Goal: Transaction & Acquisition: Purchase product/service

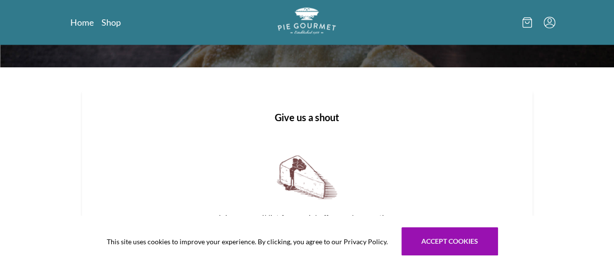
scroll to position [1047, 0]
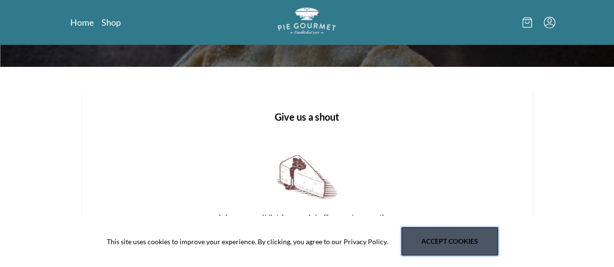
click at [436, 234] on button "Accept cookies" at bounding box center [449, 242] width 97 height 28
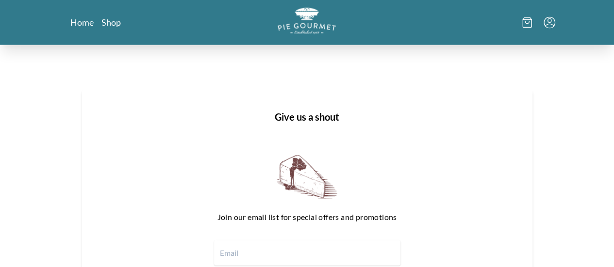
scroll to position [1247, 0]
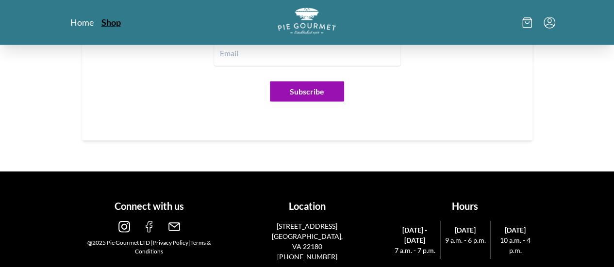
click at [101, 18] on link "Shop" at bounding box center [110, 23] width 19 height 12
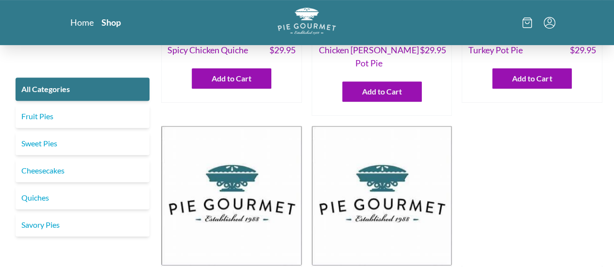
scroll to position [165, 0]
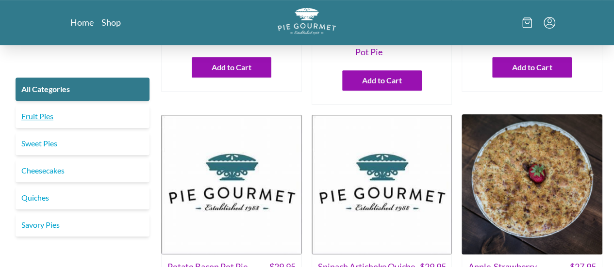
click at [63, 115] on link "Fruit Pies" at bounding box center [83, 116] width 134 height 23
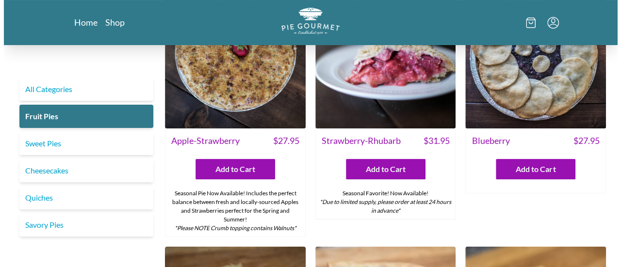
scroll to position [57, 0]
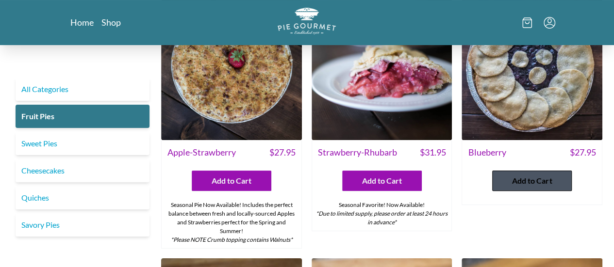
click at [530, 181] on span "Add to Cart" at bounding box center [532, 181] width 40 height 12
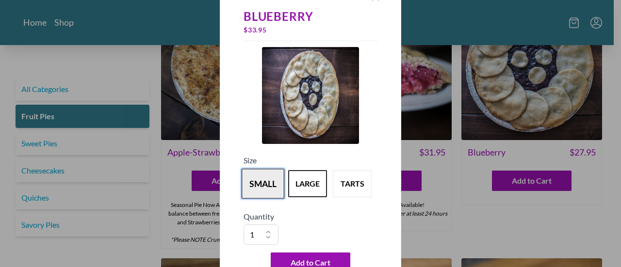
click at [268, 185] on button "small" at bounding box center [263, 184] width 43 height 30
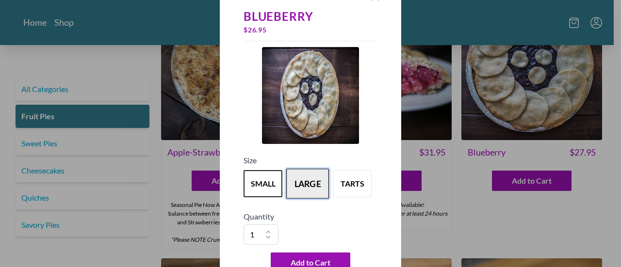
click at [299, 184] on button "large" at bounding box center [307, 184] width 43 height 30
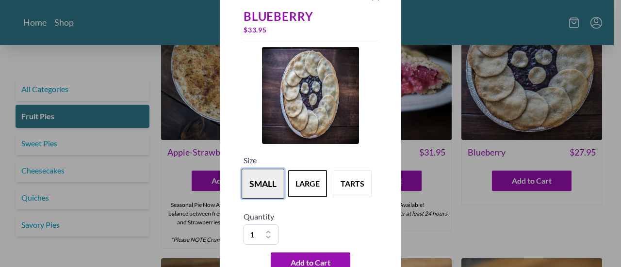
click at [256, 192] on button "small" at bounding box center [263, 184] width 43 height 30
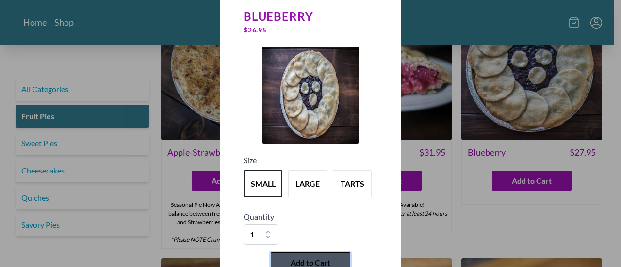
click at [309, 259] on span "Add to Cart" at bounding box center [311, 263] width 40 height 12
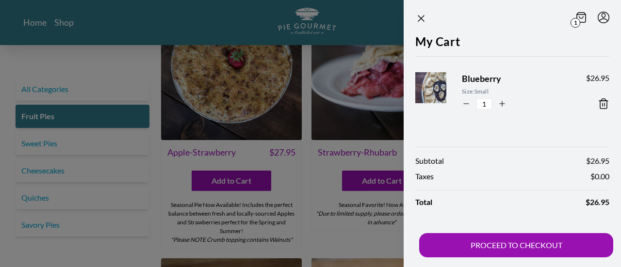
click at [600, 104] on icon at bounding box center [603, 104] width 7 height 10
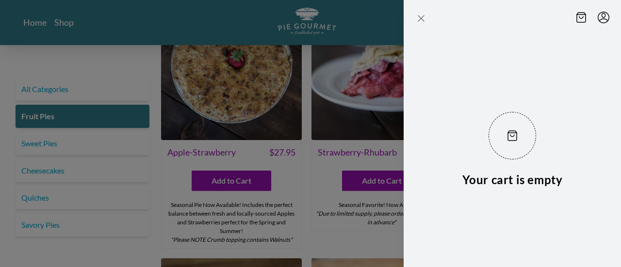
click at [419, 17] on icon "Close panel" at bounding box center [421, 19] width 6 height 6
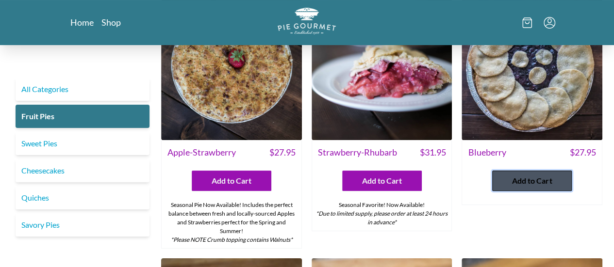
click at [528, 176] on span "Add to Cart" at bounding box center [532, 181] width 40 height 12
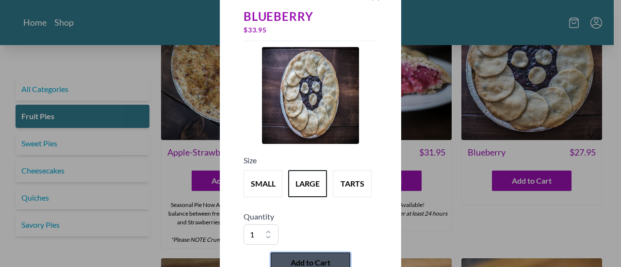
click at [324, 260] on span "Add to Cart" at bounding box center [311, 263] width 40 height 12
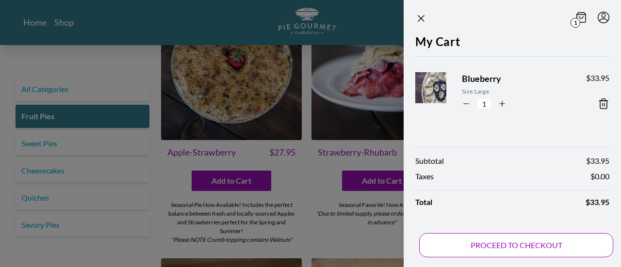
click at [498, 247] on button "PROCEED TO CHECKOUT" at bounding box center [516, 245] width 194 height 24
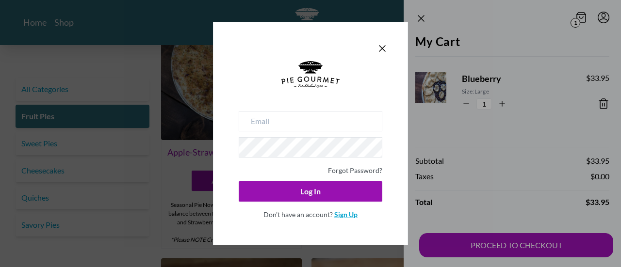
click at [343, 216] on link "Sign Up" at bounding box center [345, 215] width 23 height 8
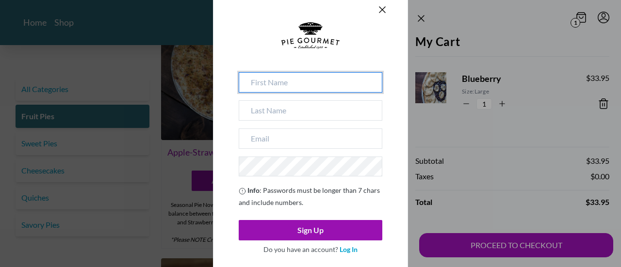
click at [288, 86] on input at bounding box center [311, 82] width 144 height 20
type input "Mi-Ju"
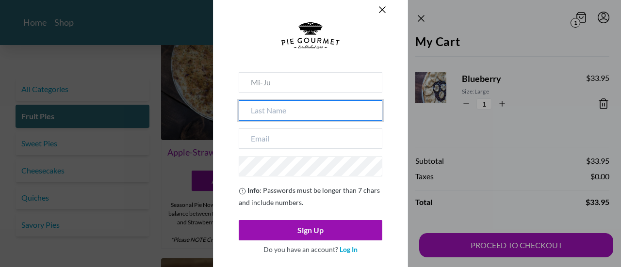
type input "[PERSON_NAME]"
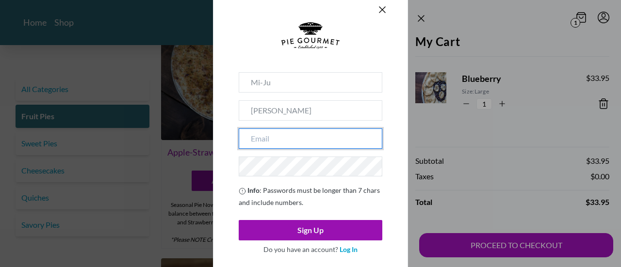
type input "[EMAIL_ADDRESS][DOMAIN_NAME]"
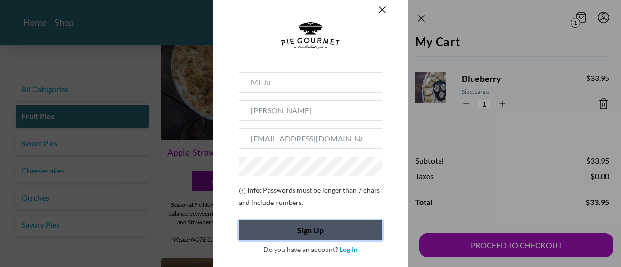
click at [312, 228] on button "Sign Up" at bounding box center [311, 230] width 144 height 20
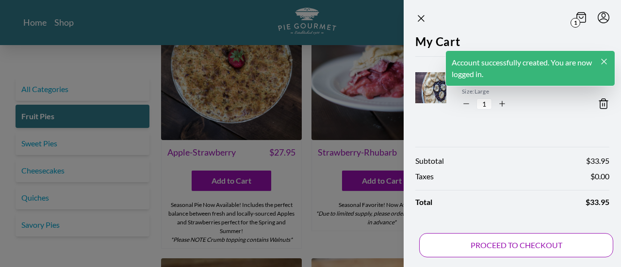
click at [489, 242] on button "PROCEED TO CHECKOUT" at bounding box center [516, 245] width 194 height 24
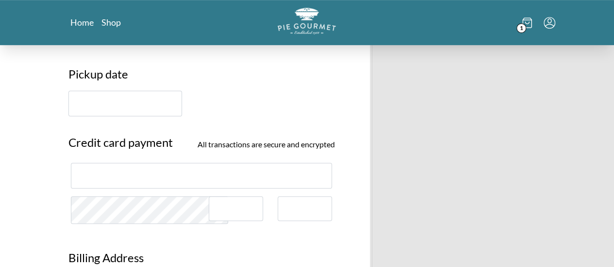
scroll to position [243, 0]
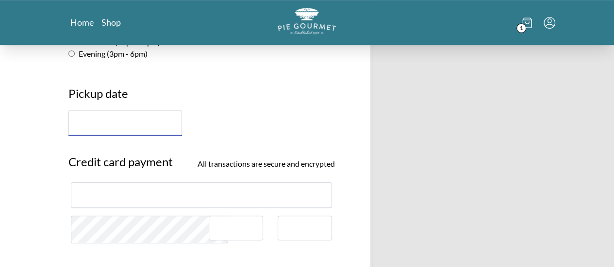
click at [78, 135] on input "text" at bounding box center [125, 123] width 114 height 26
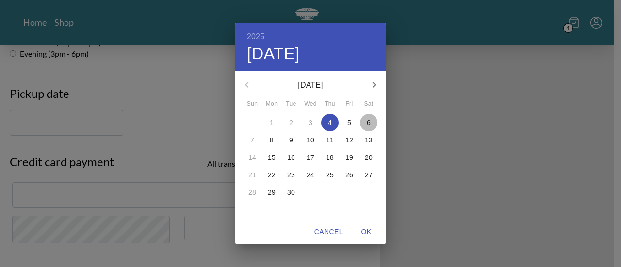
click at [369, 124] on p "6" at bounding box center [369, 123] width 4 height 10
click at [366, 230] on span "OK" at bounding box center [366, 232] width 23 height 12
type input "[DATE]"
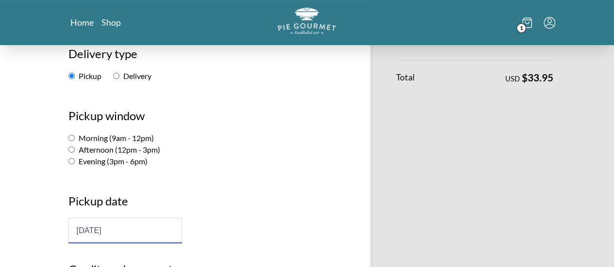
scroll to position [132, 0]
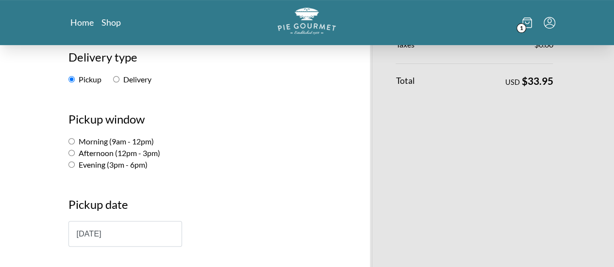
click at [68, 167] on label "Evening (3pm - 6pm)" at bounding box center [107, 164] width 79 height 9
click at [68, 167] on input "Evening (3pm - 6pm)" at bounding box center [71, 165] width 6 height 6
radio input "true"
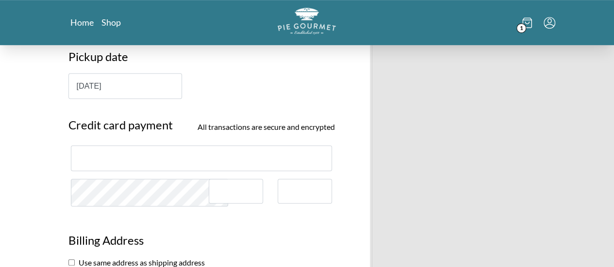
scroll to position [280, 0]
click at [78, 78] on input "[DATE]" at bounding box center [125, 86] width 114 height 26
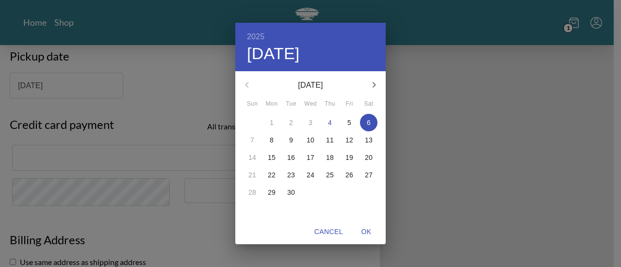
click at [376, 119] on span "6" at bounding box center [368, 123] width 17 height 10
click at [367, 233] on span "OK" at bounding box center [366, 232] width 23 height 12
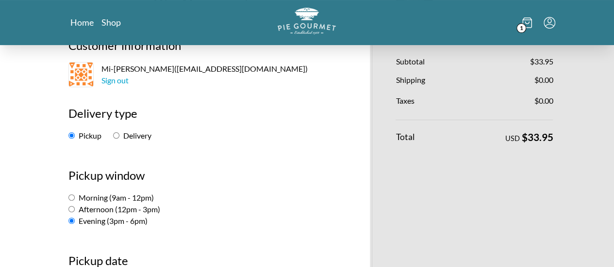
scroll to position [72, 0]
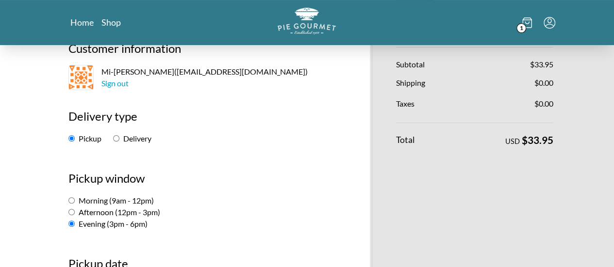
click at [113, 135] on label "Delivery" at bounding box center [132, 138] width 38 height 9
click at [113, 135] on input "Delivery" at bounding box center [116, 138] width 6 height 6
radio input "true"
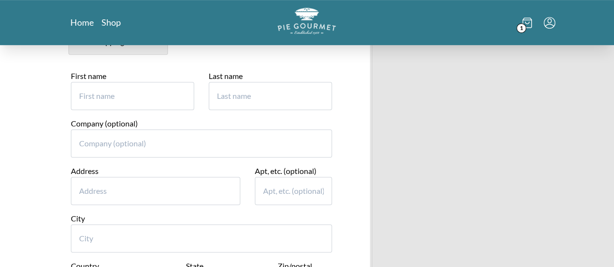
scroll to position [231, 0]
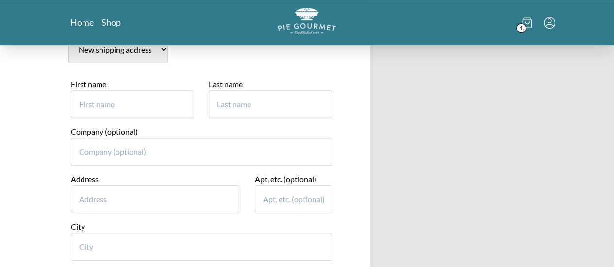
click at [71, 100] on input "First name" at bounding box center [132, 104] width 123 height 28
type input "Mi-Ju"
type input "[PERSON_NAME]"
type input "[STREET_ADDRESS][PERSON_NAME]"
type input "Fairfax"
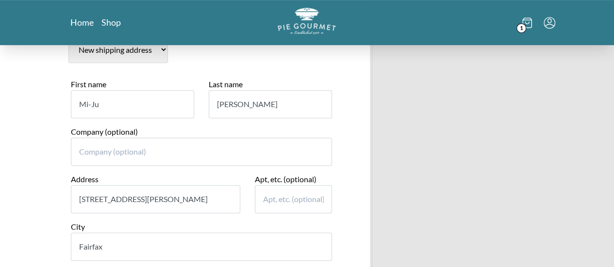
select select "VA"
type input "22033"
type input "7035852306"
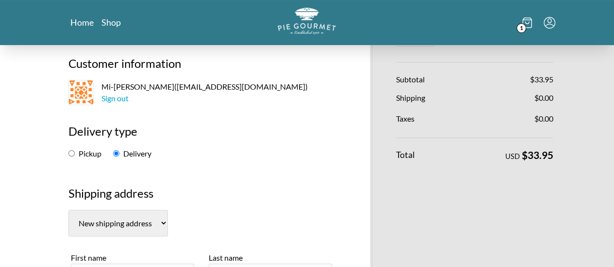
scroll to position [54, 0]
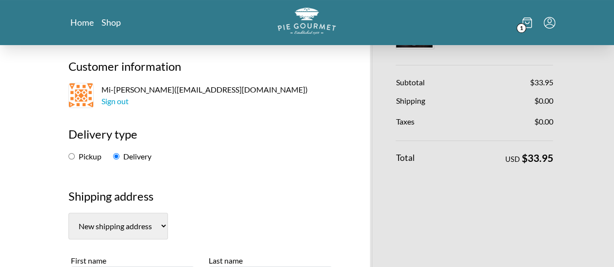
click at [68, 154] on label "Pickup" at bounding box center [84, 156] width 33 height 9
click at [68, 154] on input "Pickup" at bounding box center [71, 156] width 6 height 6
radio input "true"
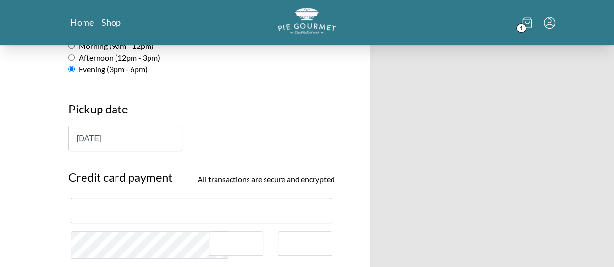
scroll to position [224, 0]
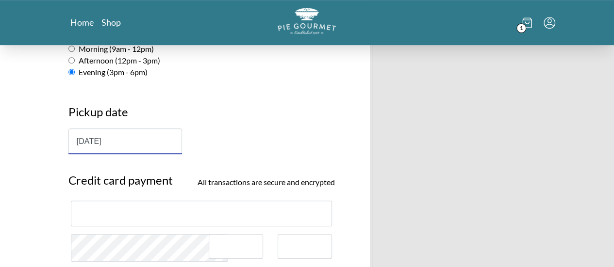
click at [68, 142] on input "[DATE]" at bounding box center [125, 142] width 114 height 26
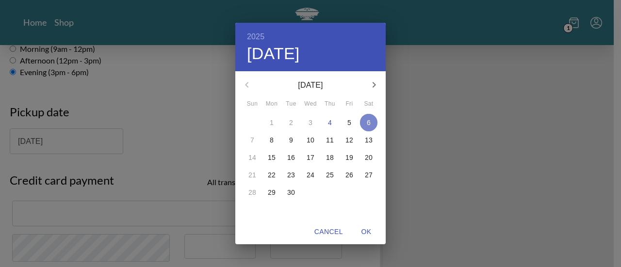
click at [367, 125] on p "6" at bounding box center [369, 123] width 4 height 10
click at [368, 232] on span "OK" at bounding box center [366, 232] width 23 height 12
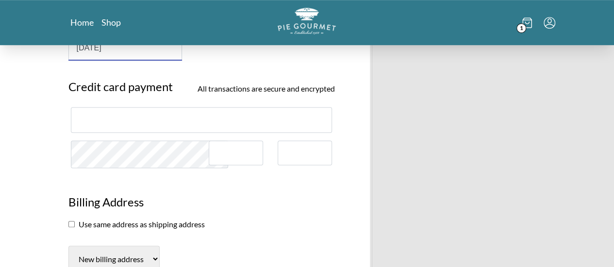
scroll to position [321, 0]
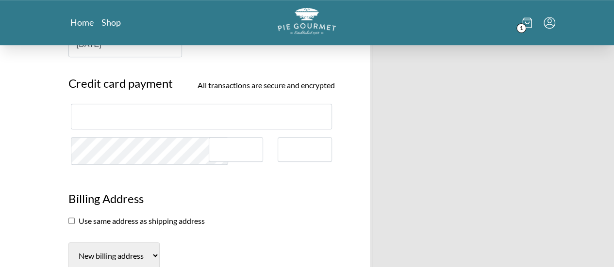
drag, startPoint x: 101, startPoint y: 106, endPoint x: 96, endPoint y: 123, distance: 17.2
click at [96, 123] on div at bounding box center [202, 117] width 262 height 26
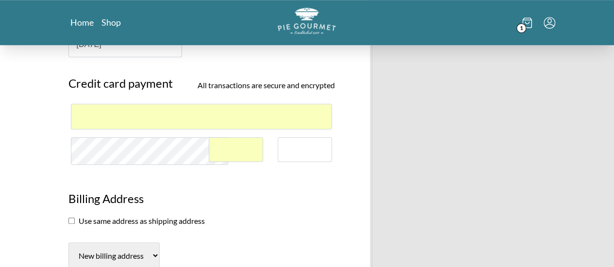
click at [170, 191] on h3 "Billing Address" at bounding box center [201, 202] width 266 height 25
click at [68, 220] on input "checkbox" at bounding box center [71, 221] width 6 height 6
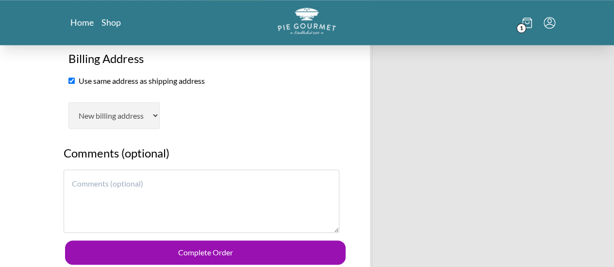
scroll to position [464, 0]
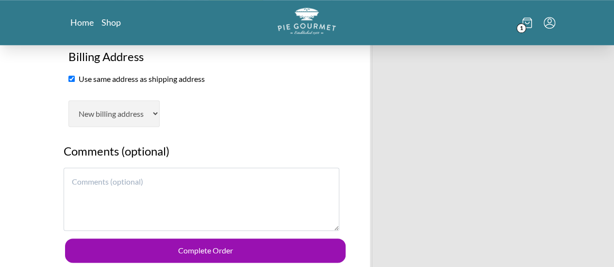
click at [68, 79] on input "checkbox" at bounding box center [71, 79] width 6 height 6
checkbox input "false"
select select "AL"
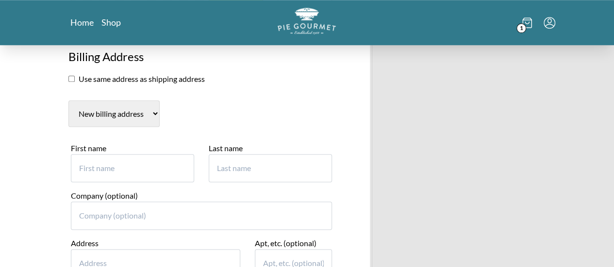
click at [84, 169] on input "First name" at bounding box center [132, 168] width 123 height 28
type input "Mi-Ju"
type input "4"
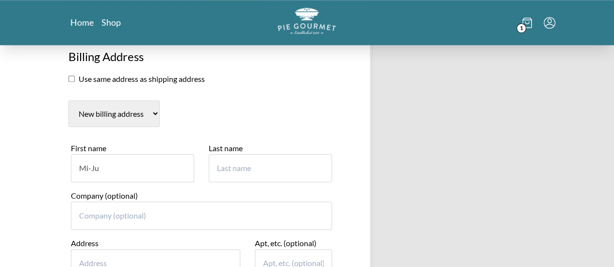
type input "[PERSON_NAME]"
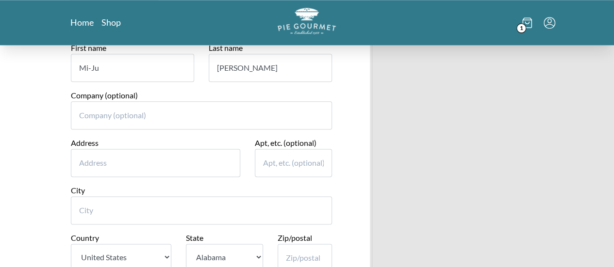
scroll to position [565, 0]
click at [112, 158] on input "Address" at bounding box center [155, 162] width 169 height 28
type input "[STREET_ADDRESS][PERSON_NAME]"
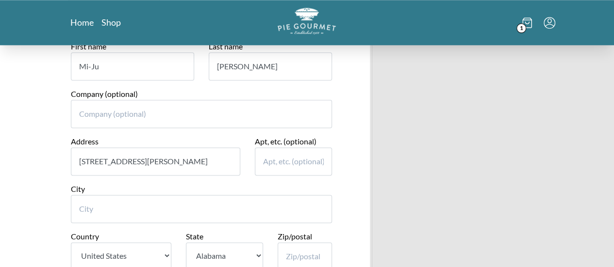
type input "Fairfax"
select select "VA"
type input "22033"
type input "7035852306"
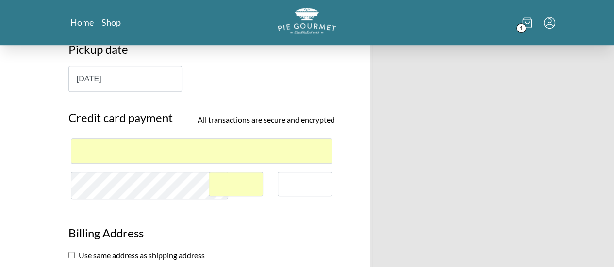
scroll to position [286, 0]
